Goal: Communication & Community: Answer question/provide support

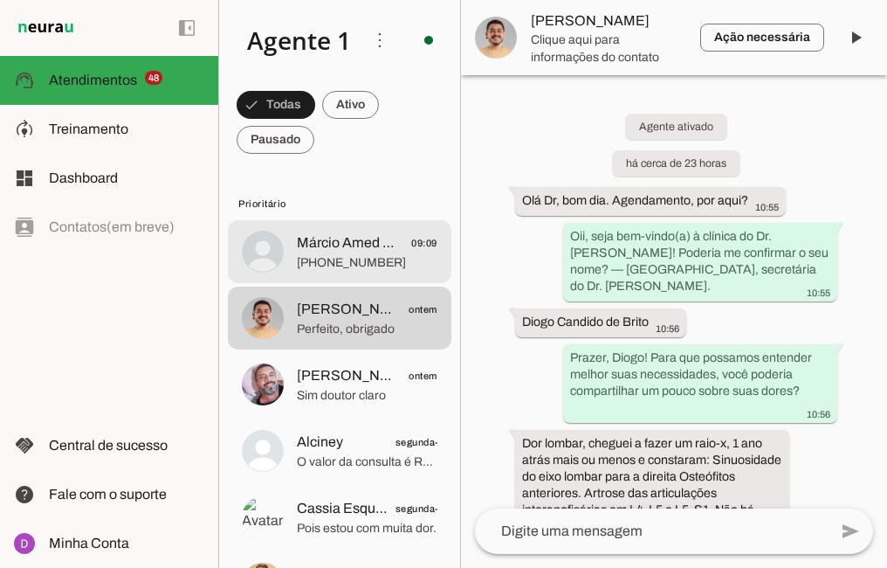
click at [327, 249] on span "Márcio Amed Casa à [GEOGRAPHIC_DATA]." at bounding box center [347, 242] width 101 height 21
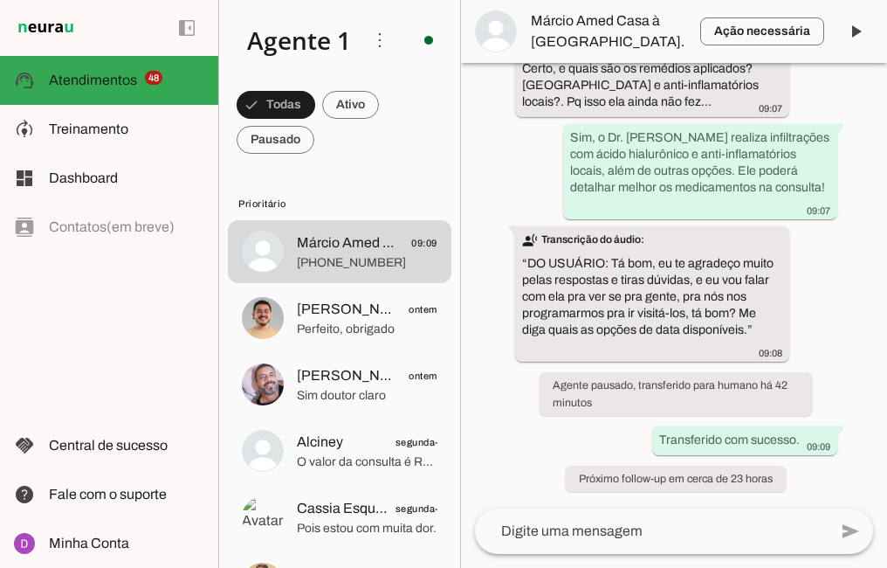
scroll to position [1742, 0]
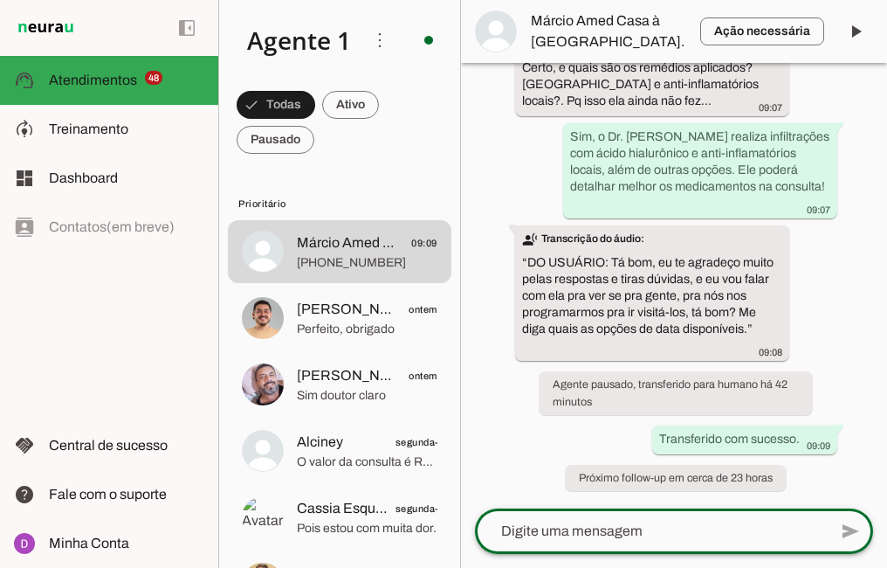
click at [599, 534] on textarea at bounding box center [651, 531] width 353 height 21
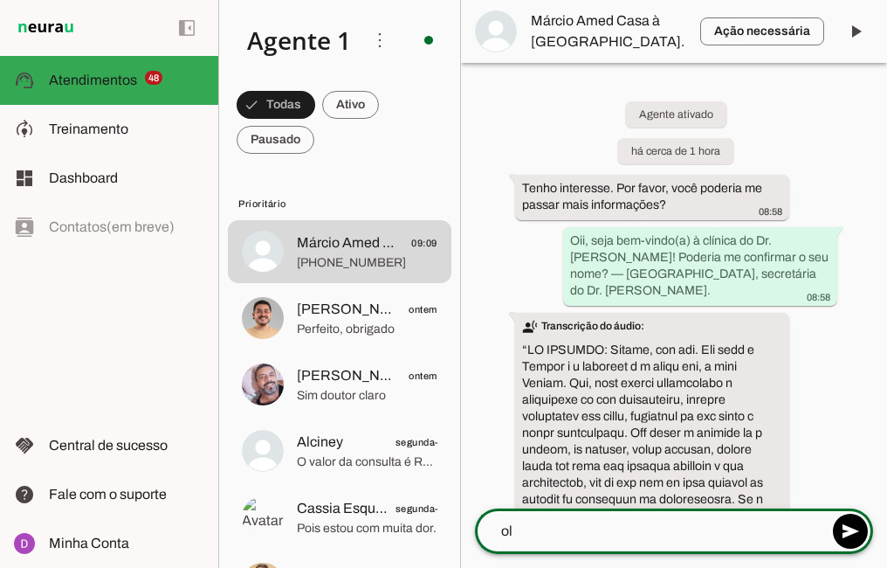
type textarea "o"
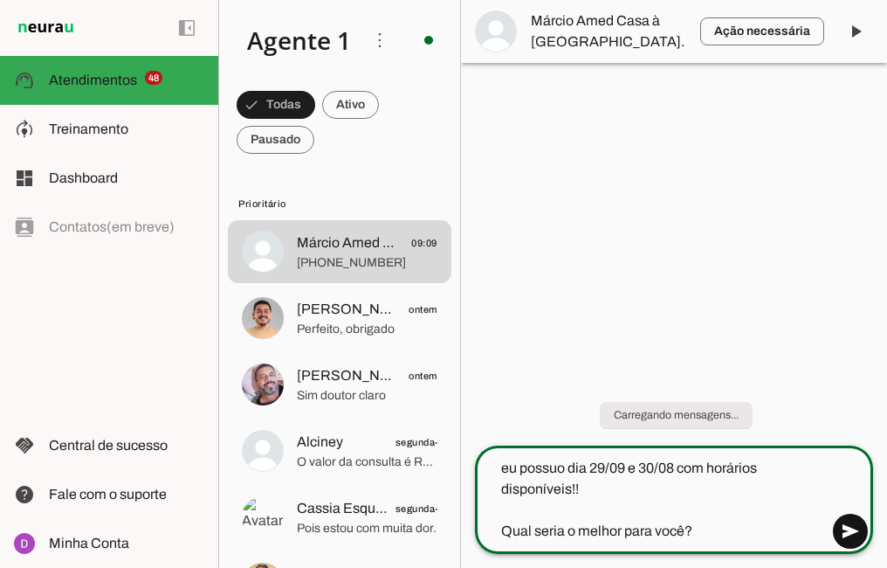
type textarea "eu possuo dia 29/09 e 30/08 com horários disponíveis!! Qual seria o melhor para…"
type md-outlined-text-field "eu possuo dia 29/09 e 30/08 com horários disponíveis!! Qual seria o melhor para…"
click at [859, 519] on span at bounding box center [851, 531] width 42 height 42
